Goal: Task Accomplishment & Management: Complete application form

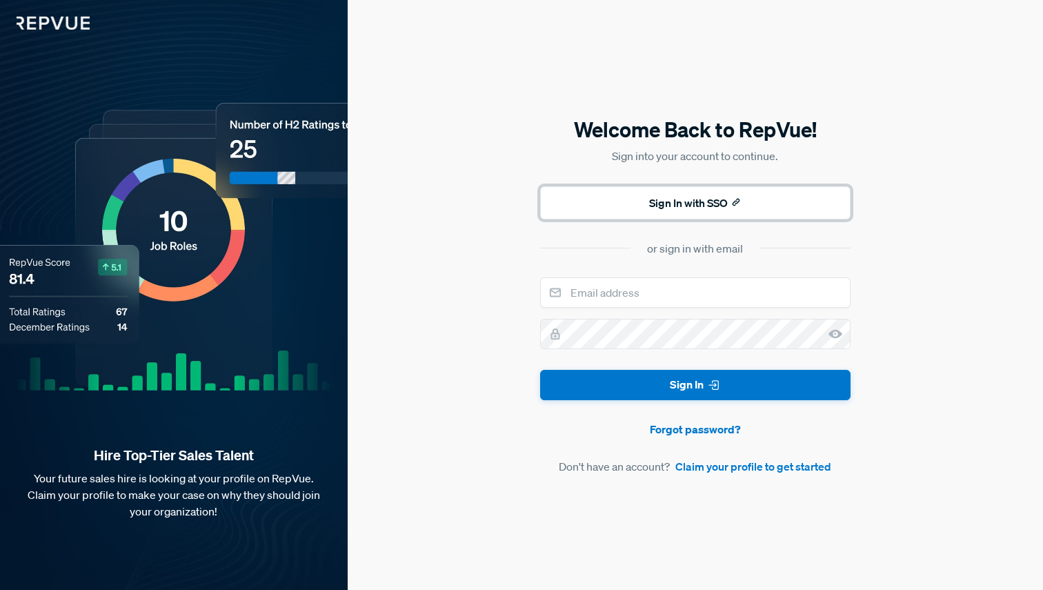
click at [708, 206] on button "Sign In with SSO" at bounding box center [695, 202] width 310 height 33
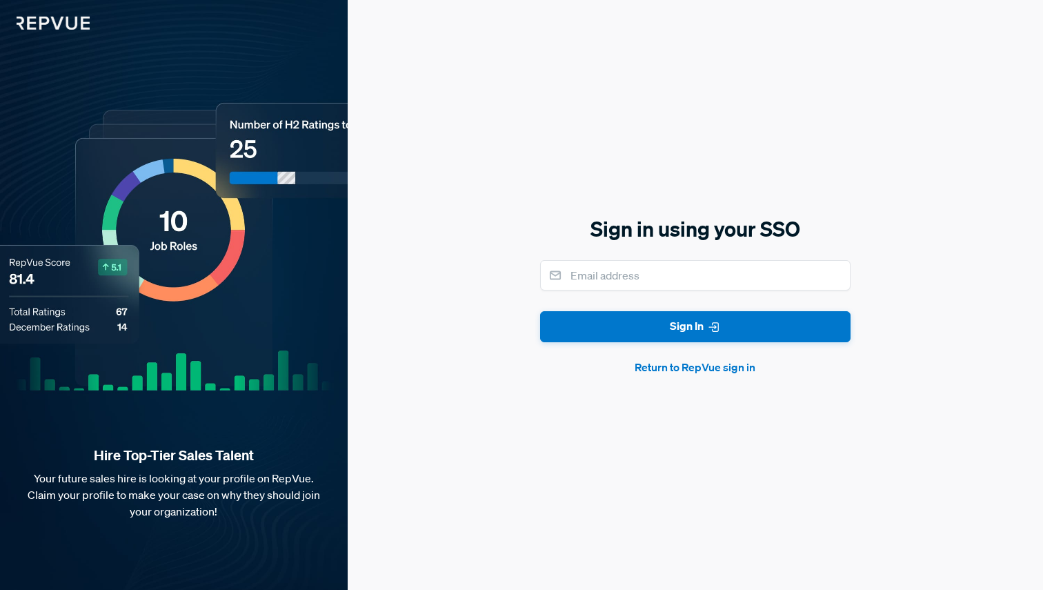
click at [706, 368] on button "Return to RepVue sign in" at bounding box center [695, 367] width 310 height 17
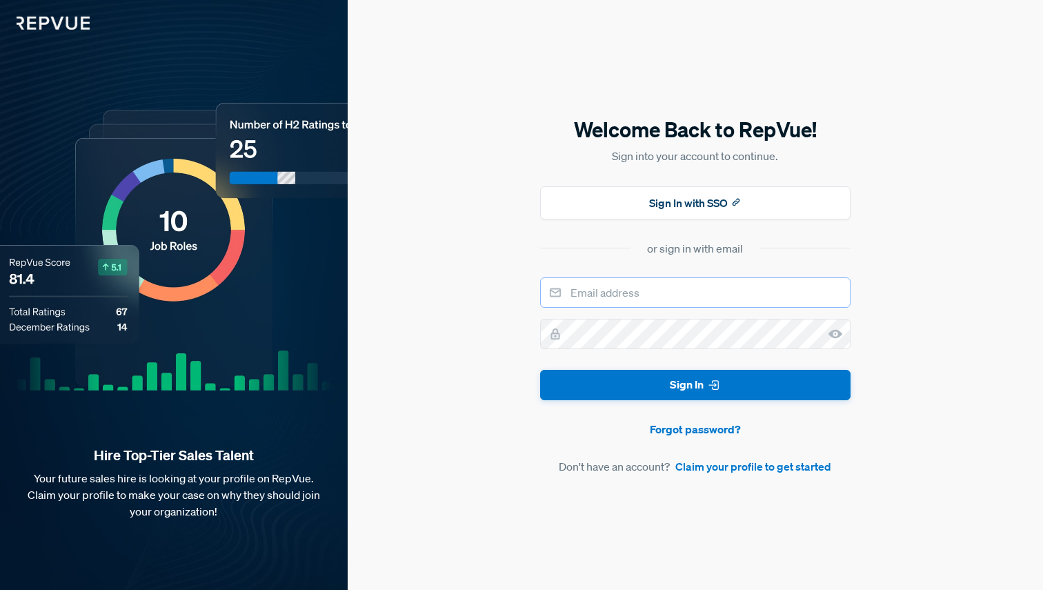
click at [682, 300] on input "email" at bounding box center [695, 292] width 310 height 30
type input "[EMAIL_ADDRESS][DOMAIN_NAME]"
click at [725, 384] on button "Sign In" at bounding box center [695, 385] width 310 height 31
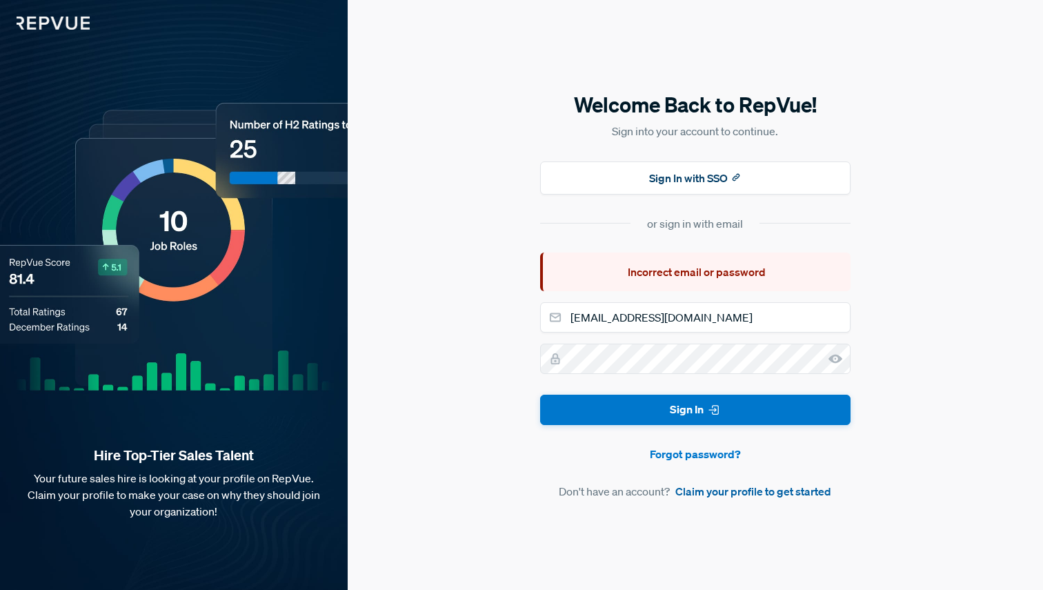
click at [715, 492] on link "Claim your profile to get started" at bounding box center [753, 491] width 156 height 17
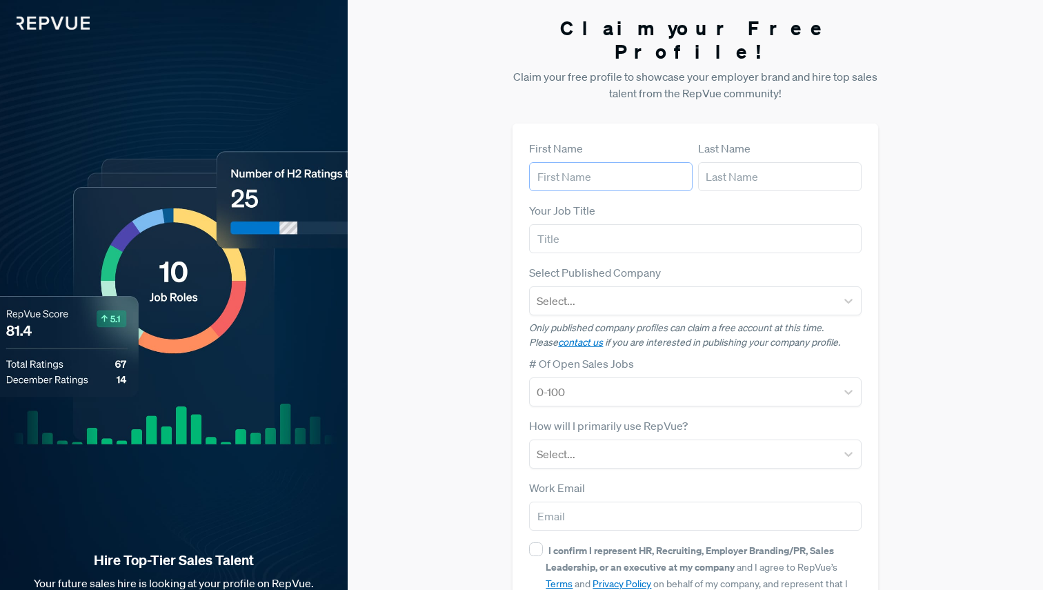
click at [619, 162] on input "text" at bounding box center [610, 176] width 163 height 29
type input "[PERSON_NAME]"
type input "[EMAIL_ADDRESS][DOMAIN_NAME]"
click at [612, 224] on input "text" at bounding box center [695, 238] width 332 height 29
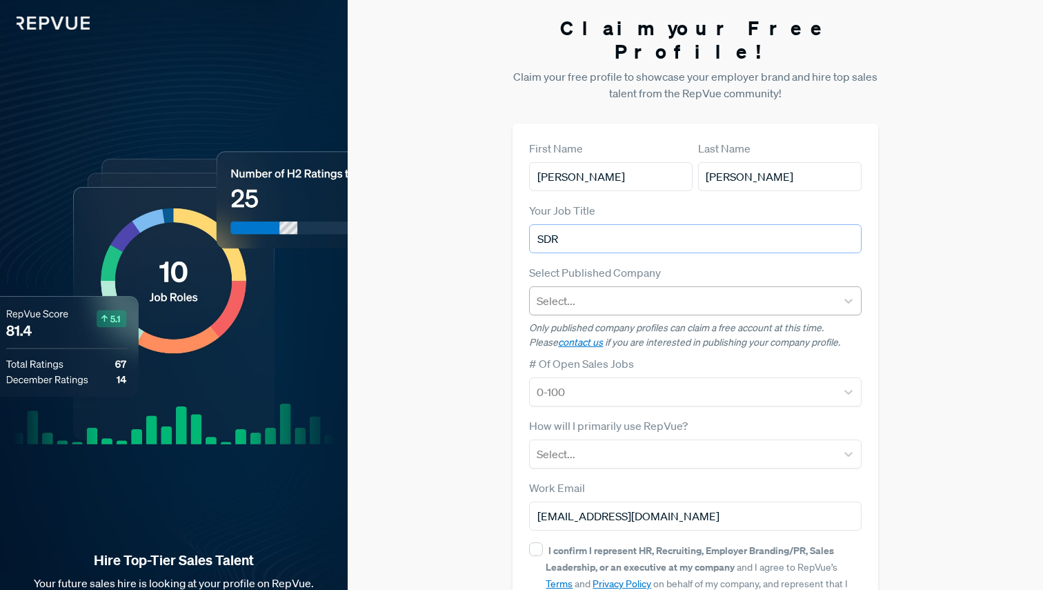
type input "SDR"
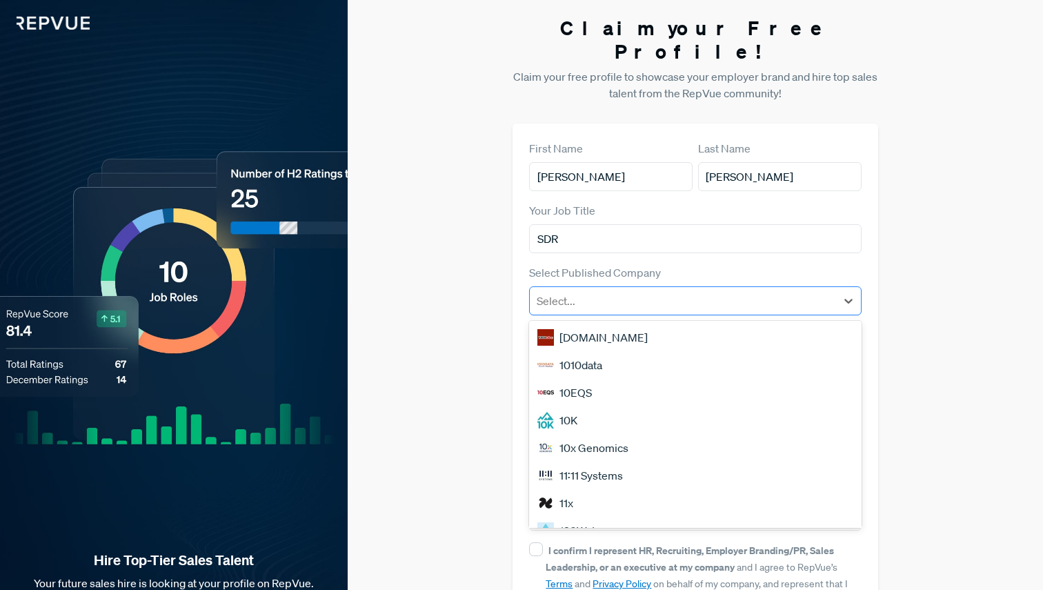
click at [600, 291] on div at bounding box center [683, 300] width 292 height 19
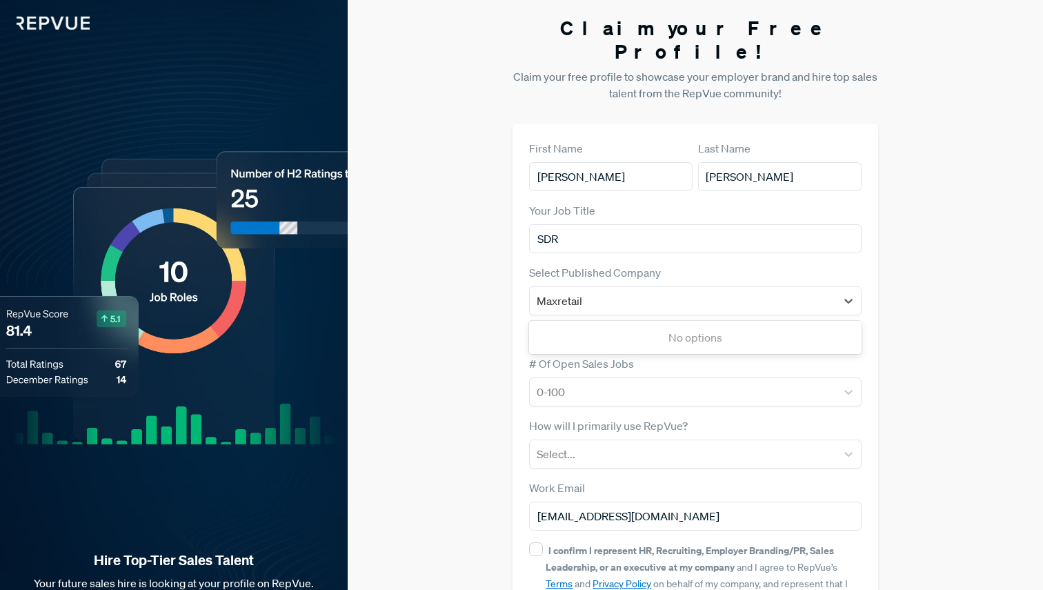
type input "Maxretail"
click at [446, 276] on div "Claim your Free Profile! Claim your free profile to showcase your employer bran…" at bounding box center [695, 347] width 695 height 694
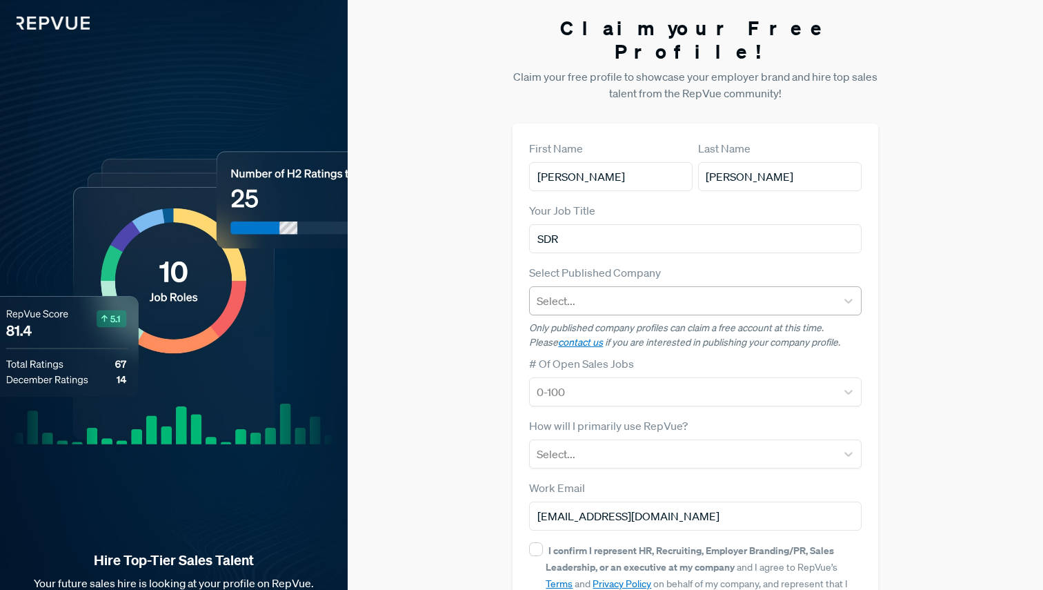
click at [576, 291] on div at bounding box center [683, 300] width 292 height 19
type input "d"
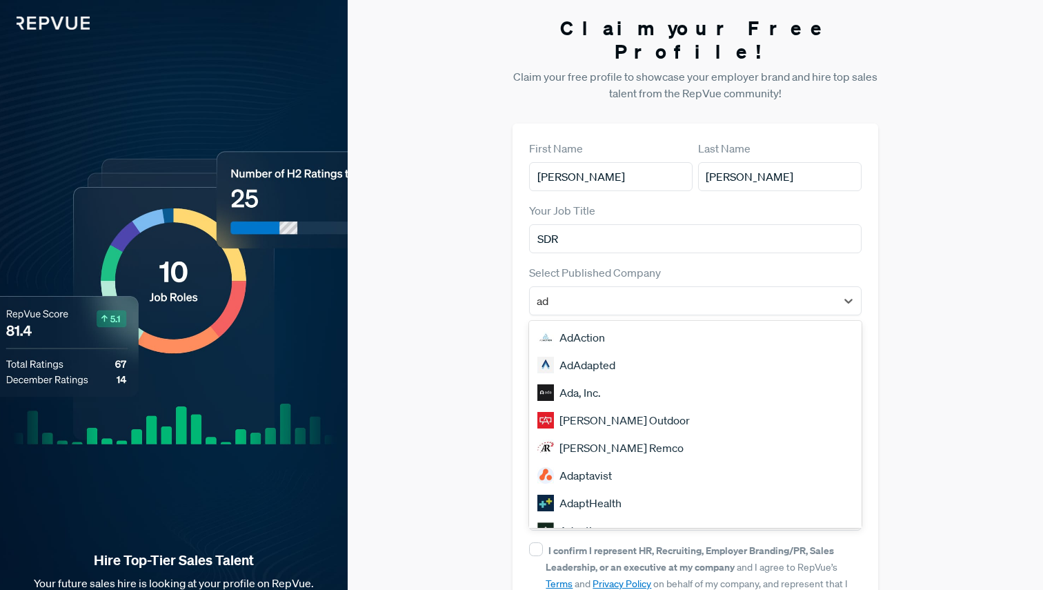
type input "adp"
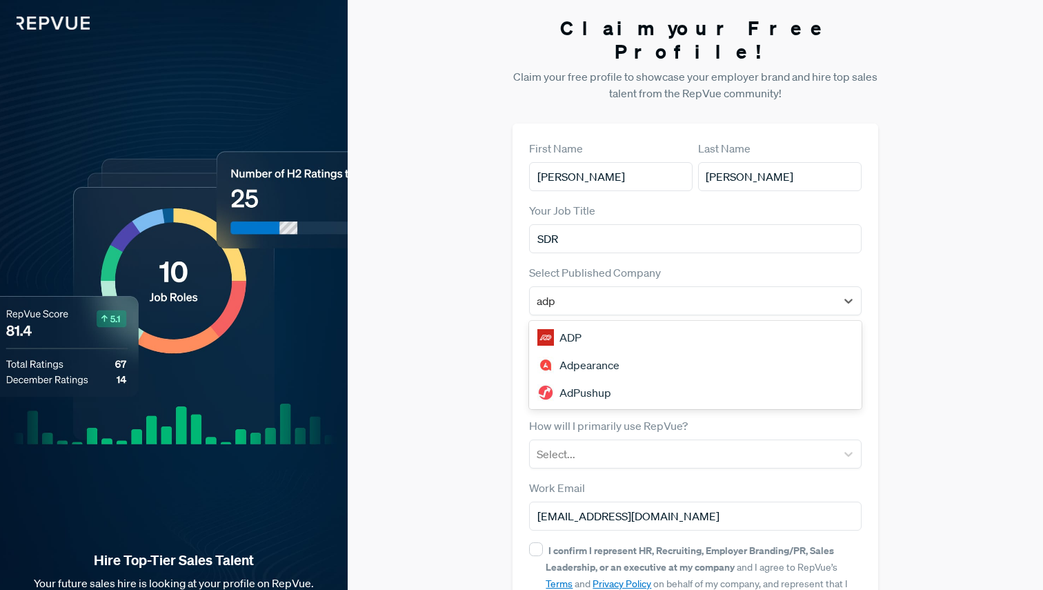
click at [583, 323] on div "ADP" at bounding box center [695, 337] width 332 height 28
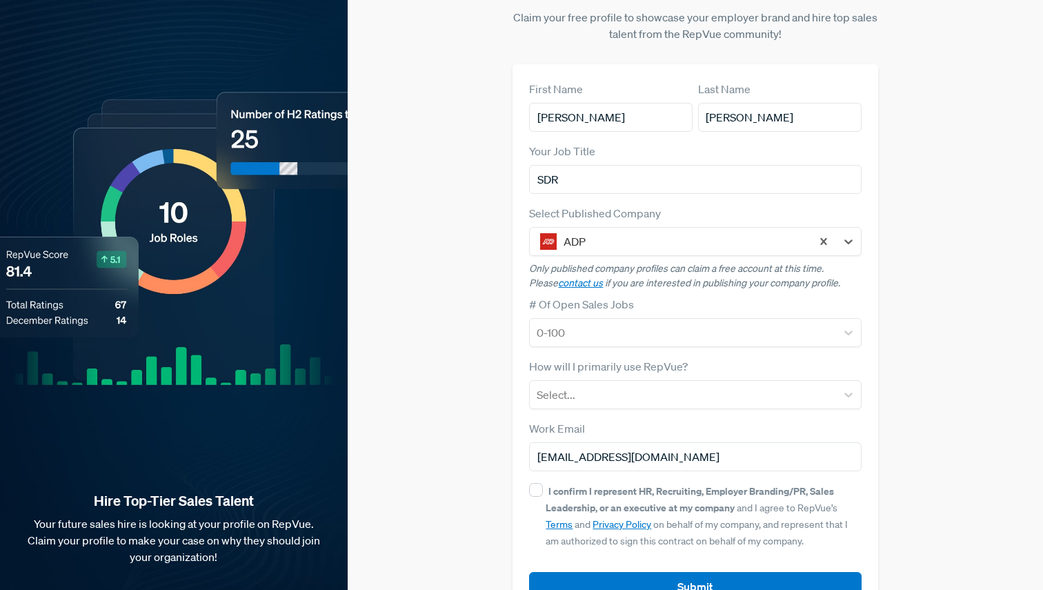
scroll to position [62, 0]
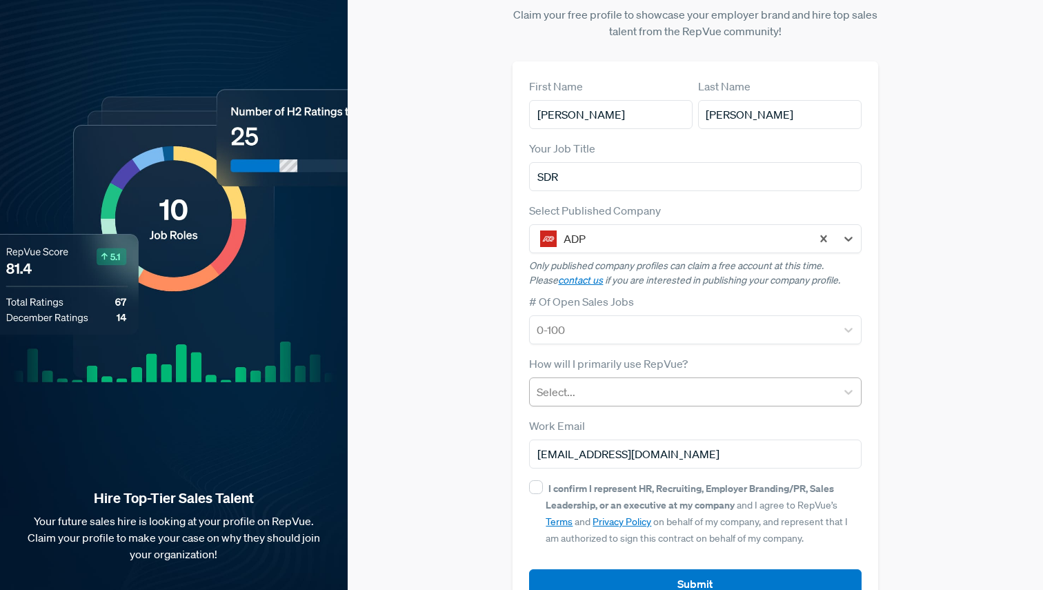
click at [583, 382] on div at bounding box center [683, 391] width 292 height 19
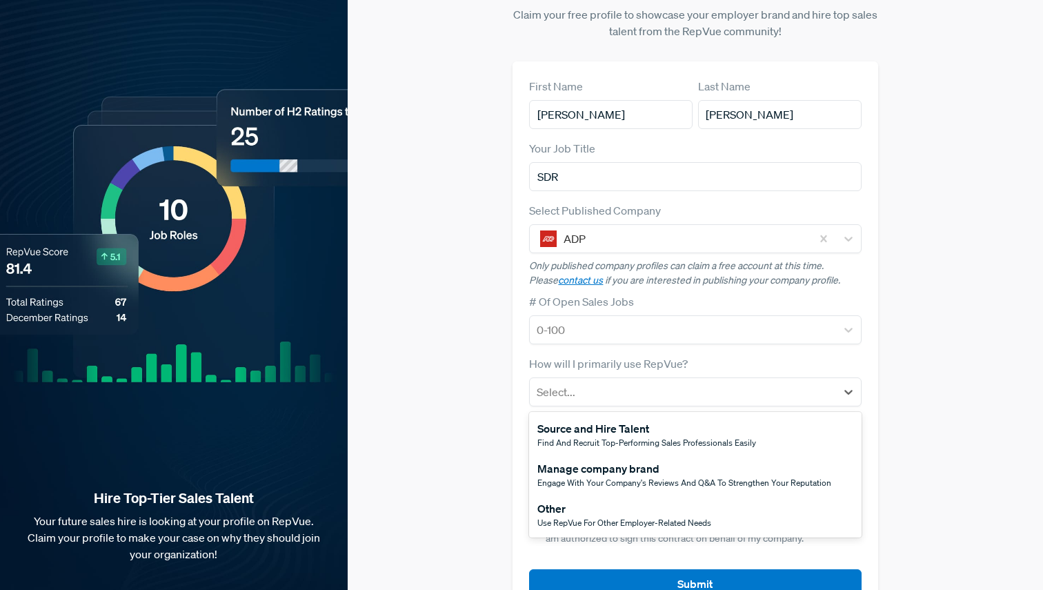
click at [571, 500] on div "Other" at bounding box center [624, 508] width 174 height 17
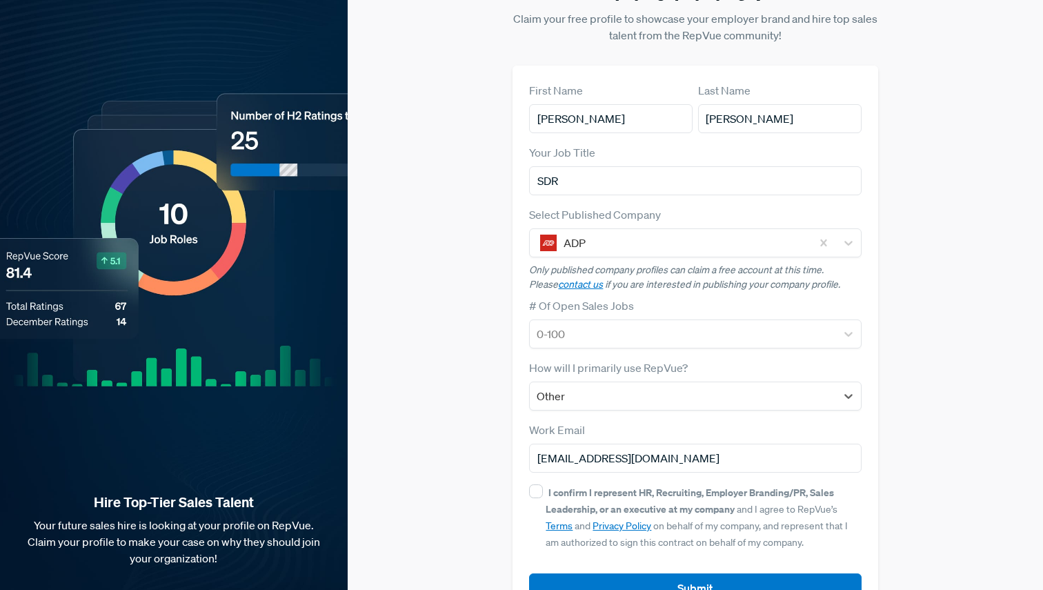
scroll to position [81, 0]
